Goal: Check status: Check status

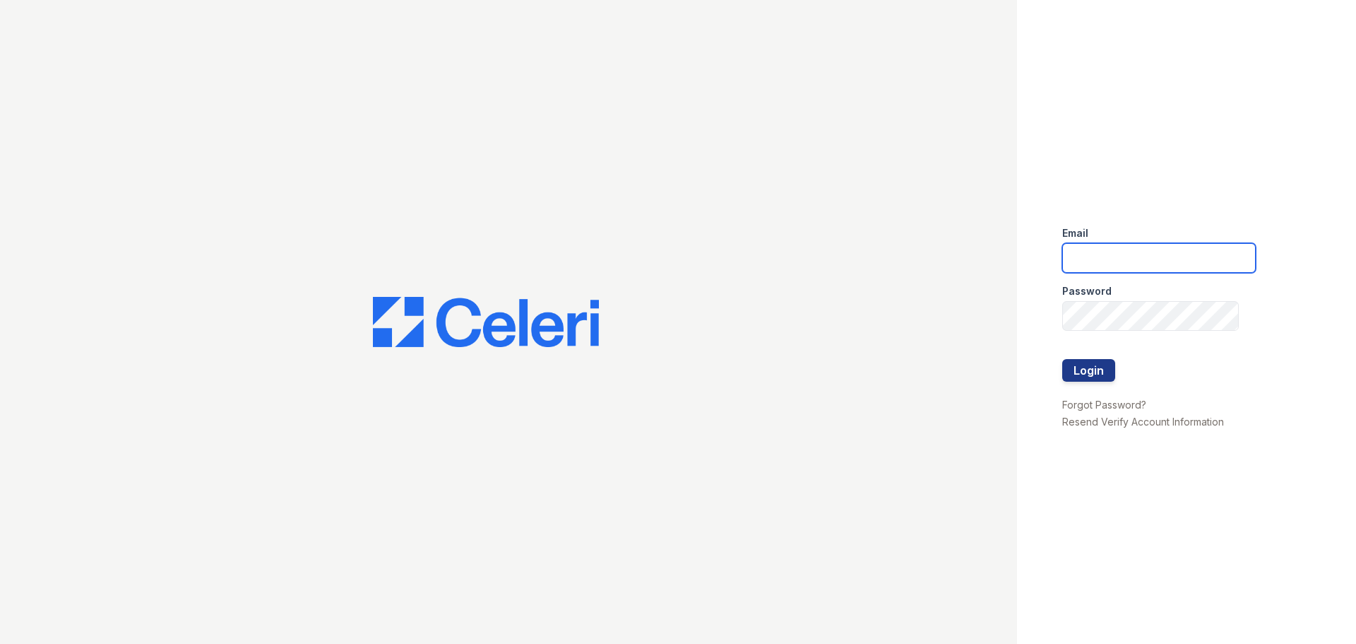
click at [1084, 251] on input "email" at bounding box center [1160, 258] width 194 height 30
type input "apeirce@trinity-pm.com"
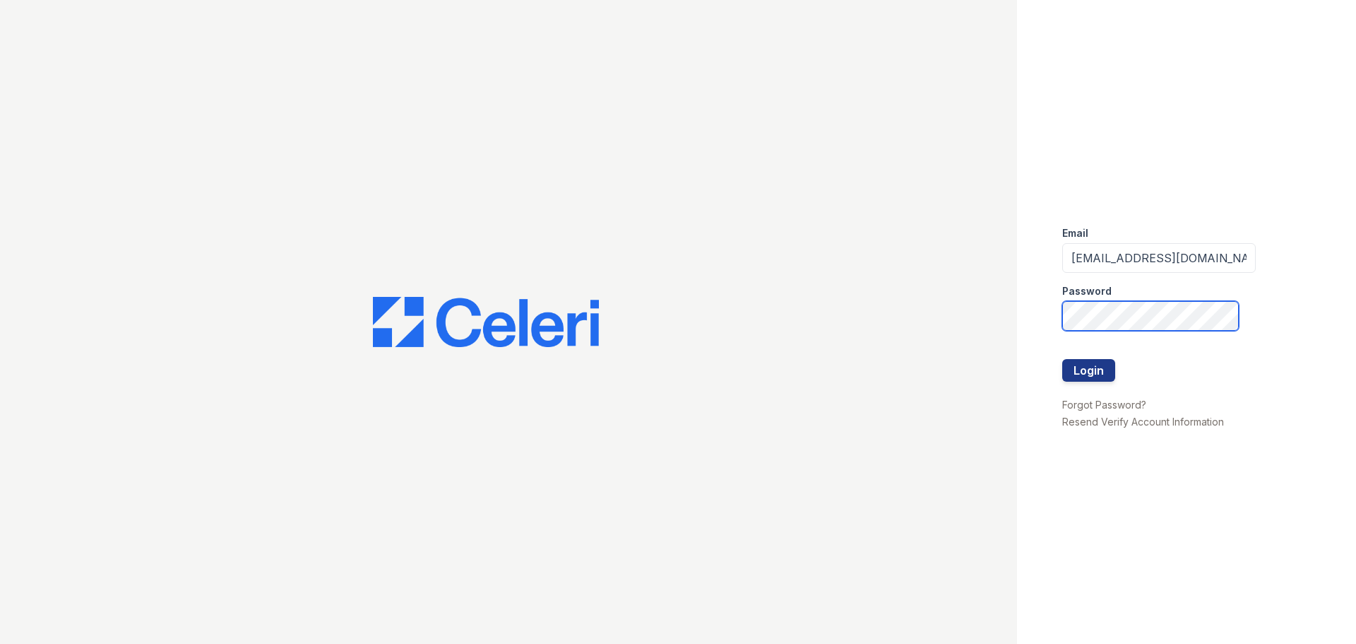
click at [1063, 359] on button "Login" at bounding box center [1089, 370] width 53 height 23
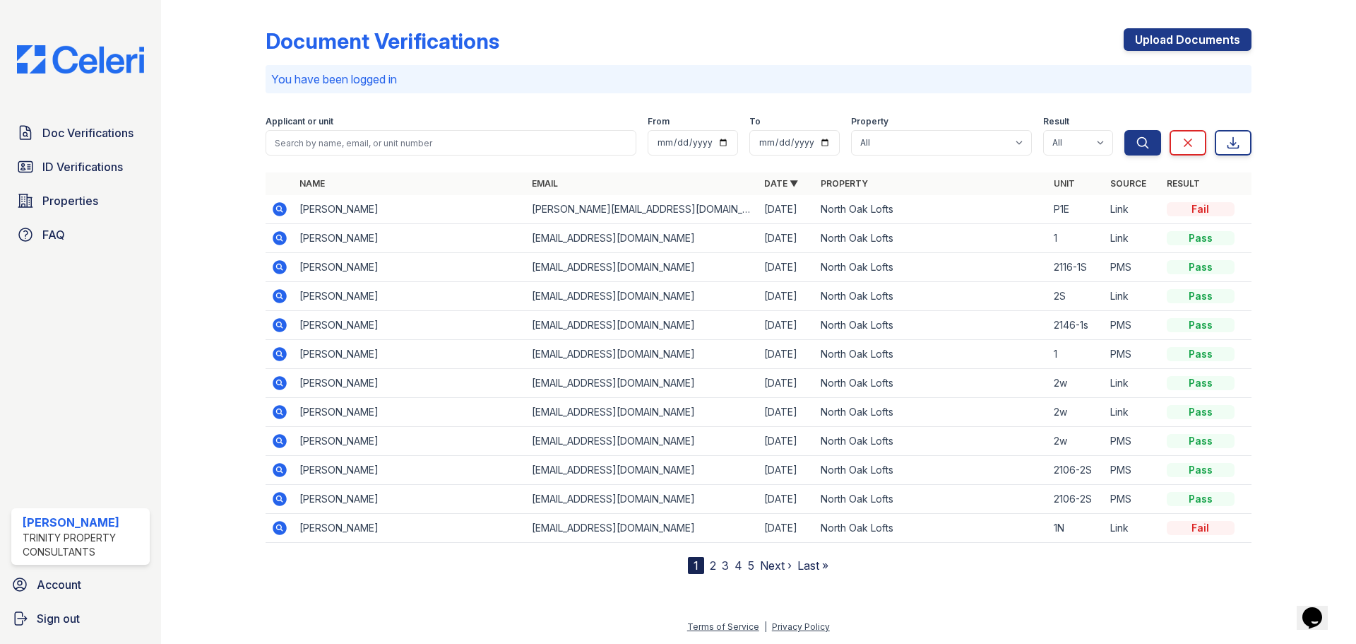
click at [715, 563] on link "2" at bounding box center [713, 565] width 6 height 14
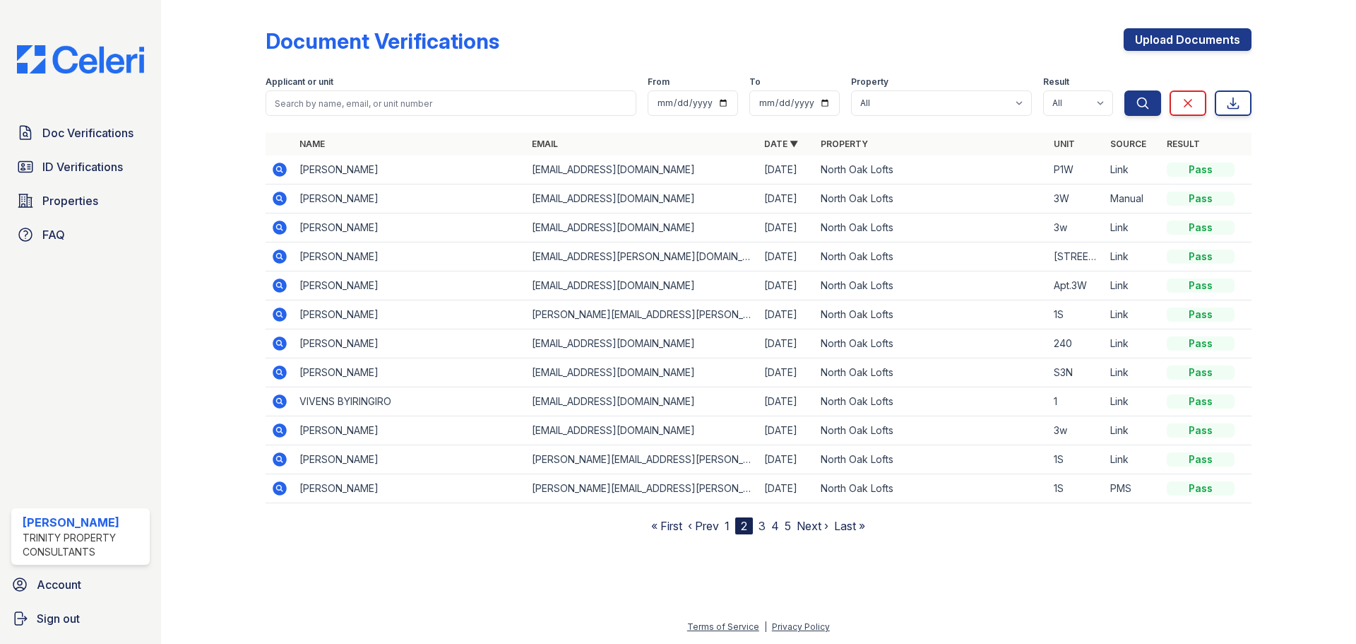
click at [280, 254] on icon at bounding box center [279, 256] width 17 height 17
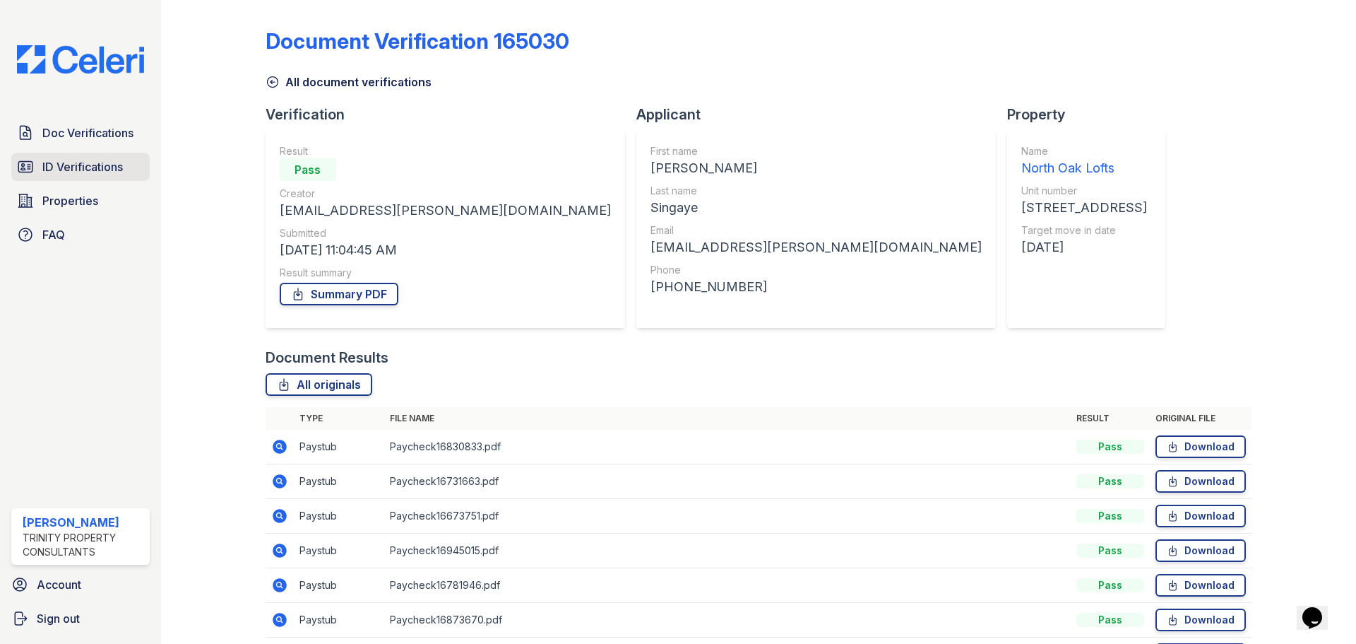
click at [89, 168] on span "ID Verifications" at bounding box center [82, 166] width 81 height 17
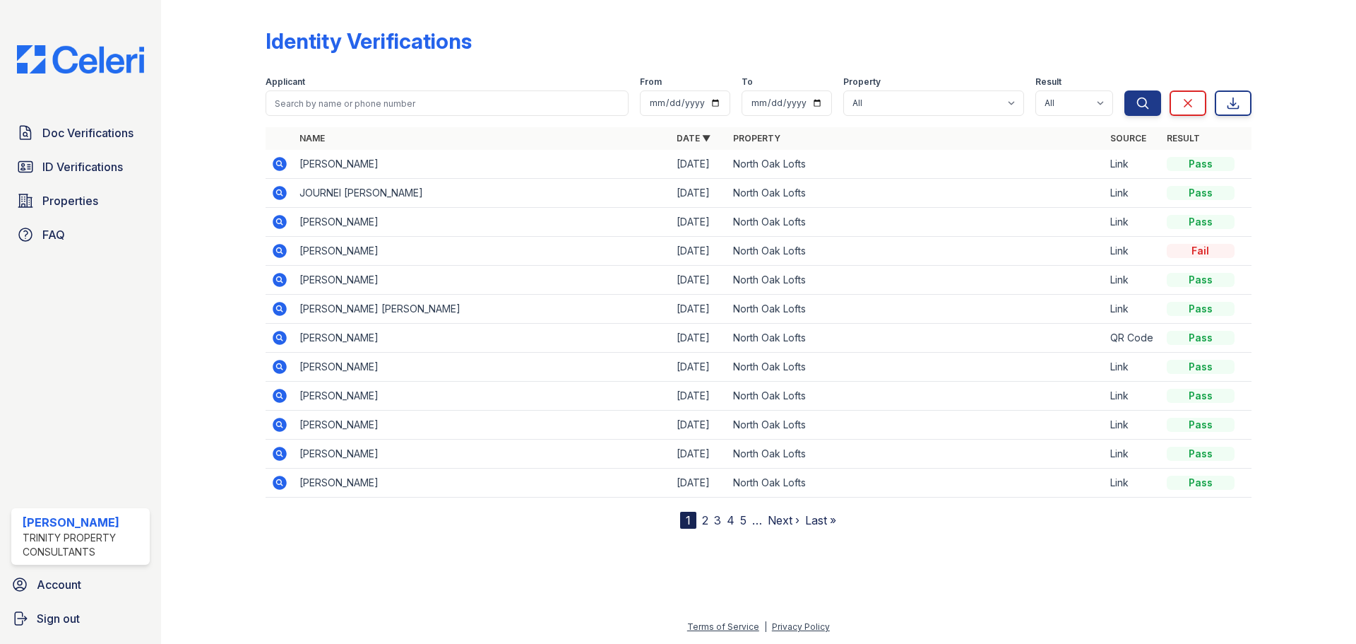
click at [706, 523] on link "2" at bounding box center [705, 520] width 6 height 14
click at [283, 456] on icon at bounding box center [279, 453] width 17 height 17
